Goal: Browse casually: Explore the website without a specific task or goal

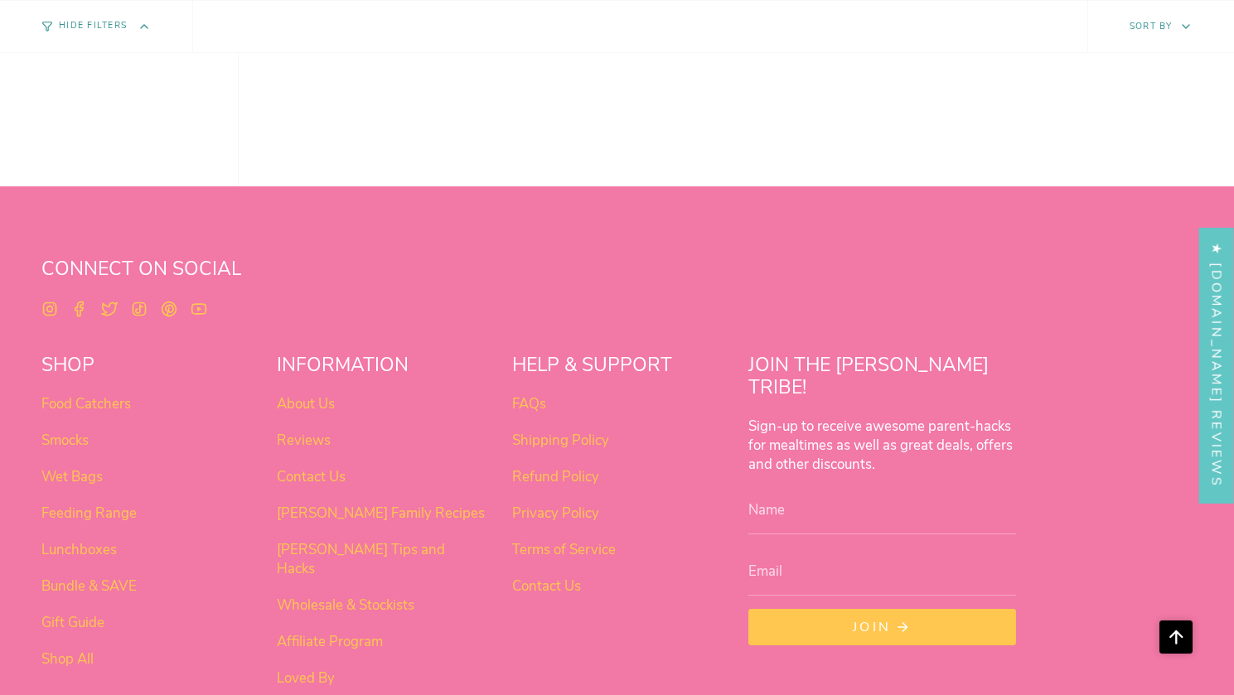
scroll to position [1313, 0]
